Goal: Entertainment & Leisure: Consume media (video, audio)

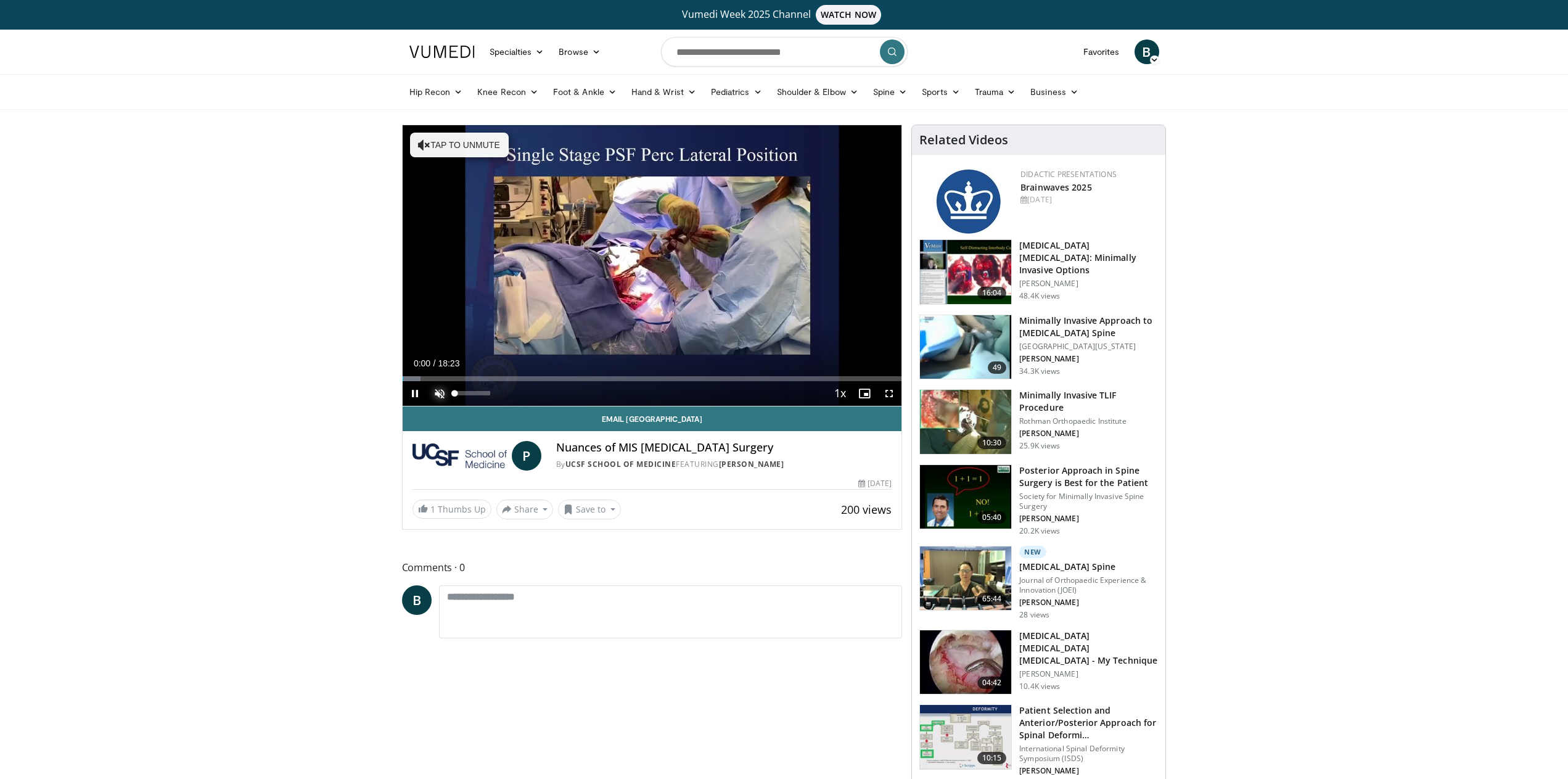
click at [440, 394] on span "Video Player" at bounding box center [440, 394] width 25 height 25
